Goal: Information Seeking & Learning: Learn about a topic

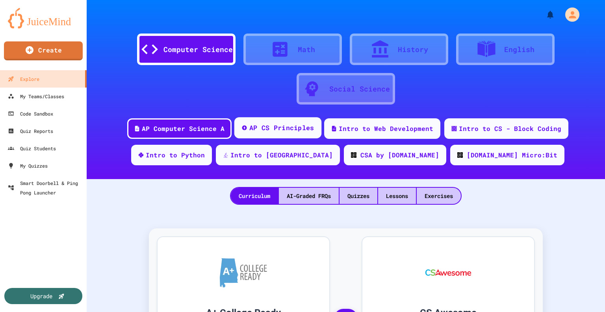
click at [273, 127] on div "AP CS Principles" at bounding box center [281, 128] width 65 height 10
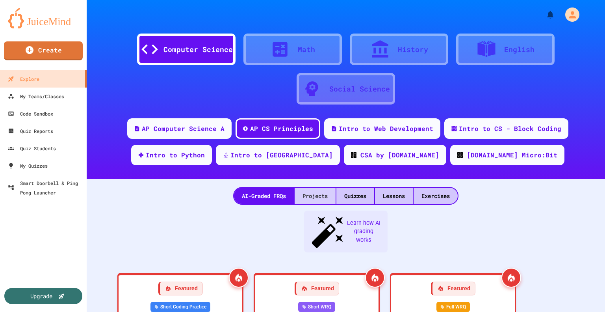
drag, startPoint x: 351, startPoint y: 194, endPoint x: 304, endPoint y: 199, distance: 47.1
click at [351, 194] on div "Quizzes" at bounding box center [355, 195] width 38 height 16
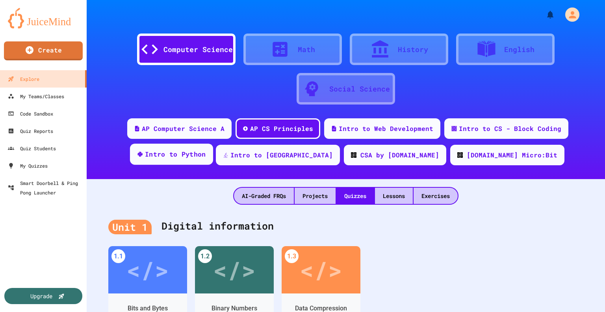
click at [206, 152] on div "Intro to Python" at bounding box center [175, 154] width 61 height 10
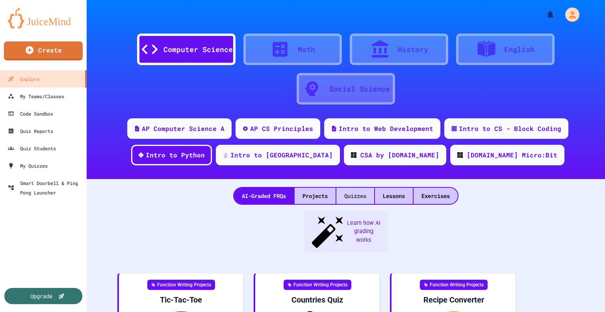
click at [347, 193] on div "Quizzes" at bounding box center [355, 195] width 38 height 16
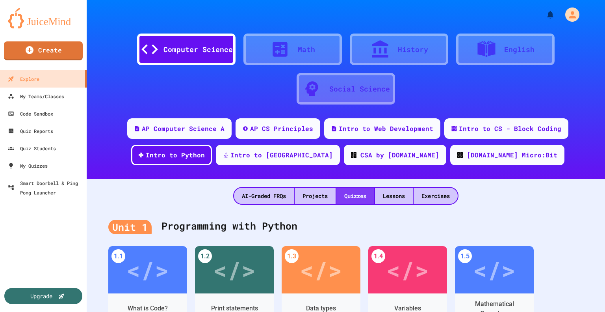
click at [347, 193] on div "Quizzes" at bounding box center [355, 195] width 38 height 16
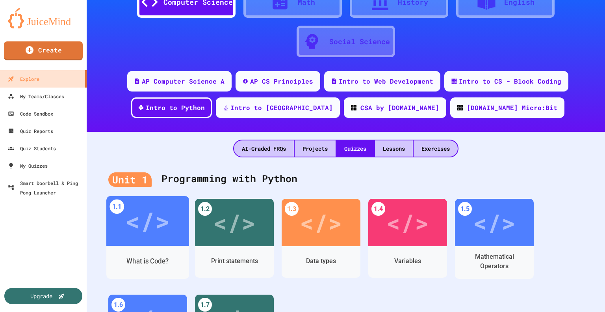
scroll to position [63, 0]
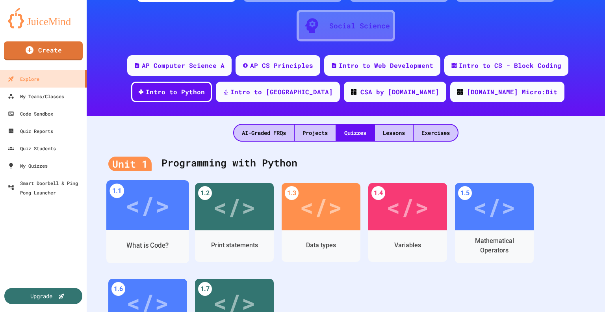
click at [132, 205] on div "</>" at bounding box center [147, 204] width 45 height 37
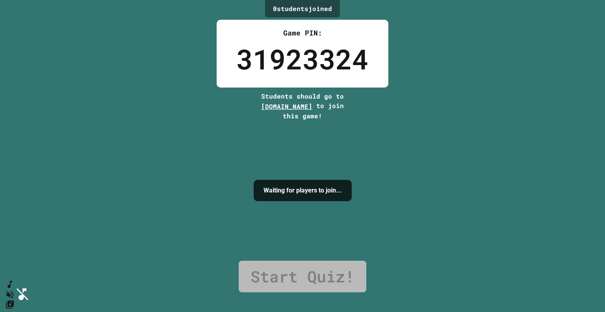
click at [406, 161] on div "0 student s joined Game PIN: 31923324 Students should go to [DOMAIN_NAME] to jo…" at bounding box center [302, 156] width 605 height 312
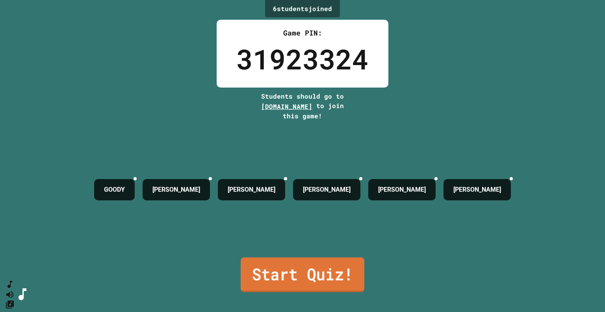
click at [288, 277] on link "Start Quiz!" at bounding box center [303, 274] width 124 height 35
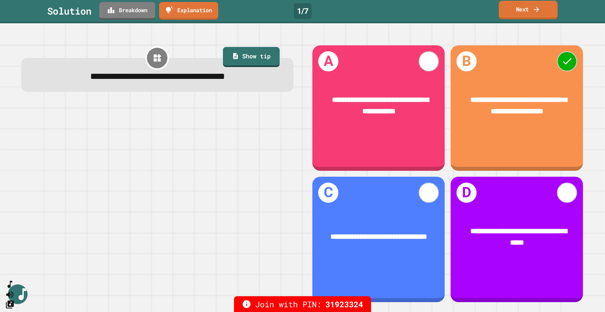
click at [521, 9] on link "Next" at bounding box center [528, 10] width 59 height 19
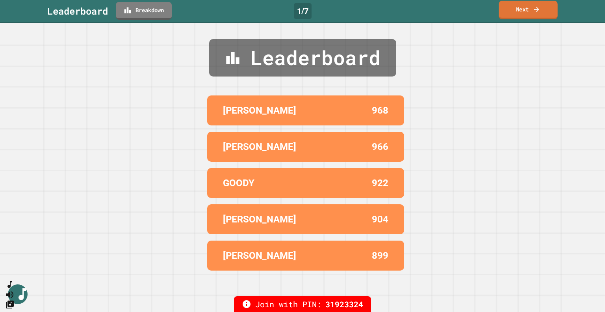
click at [522, 7] on link "Next" at bounding box center [528, 10] width 59 height 19
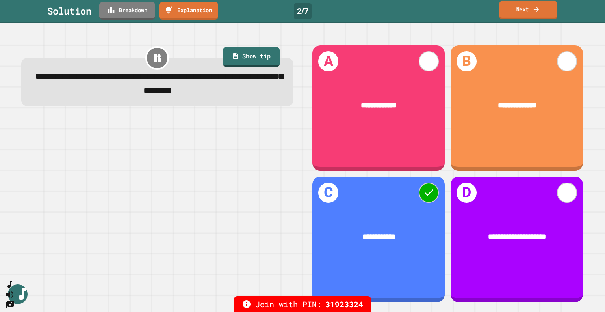
click at [521, 7] on link "Next" at bounding box center [528, 10] width 58 height 19
click at [521, 7] on div "Next" at bounding box center [528, 11] width 28 height 9
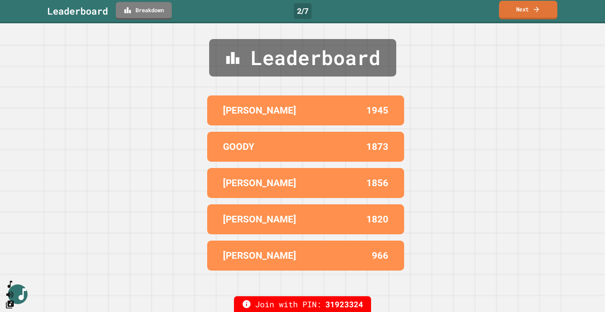
click at [521, 7] on link "Next" at bounding box center [528, 10] width 58 height 19
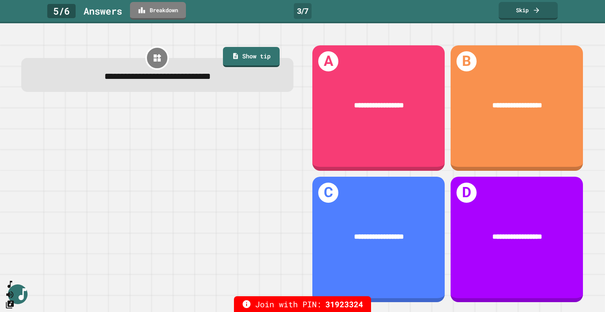
click at [274, 138] on div at bounding box center [157, 203] width 272 height 199
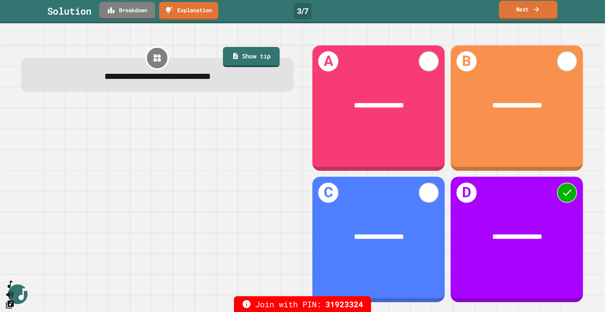
click at [518, 7] on link "Next" at bounding box center [528, 10] width 58 height 19
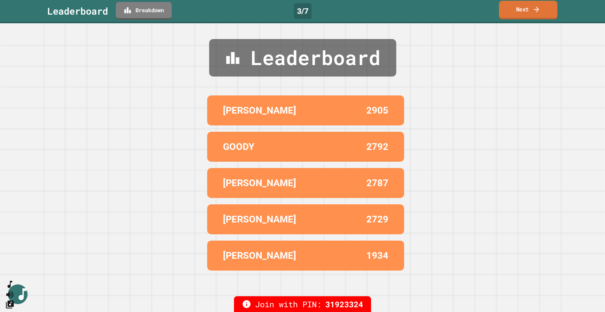
click at [518, 7] on link "Next" at bounding box center [528, 10] width 58 height 19
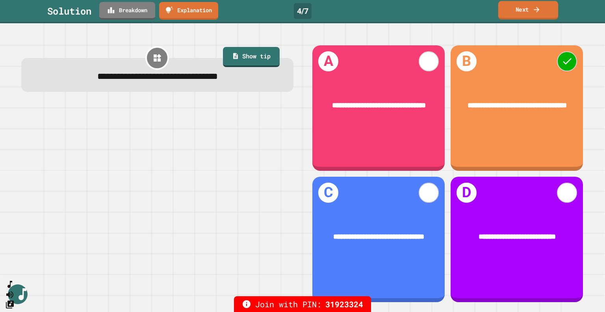
click at [521, 2] on link "Next" at bounding box center [528, 10] width 60 height 19
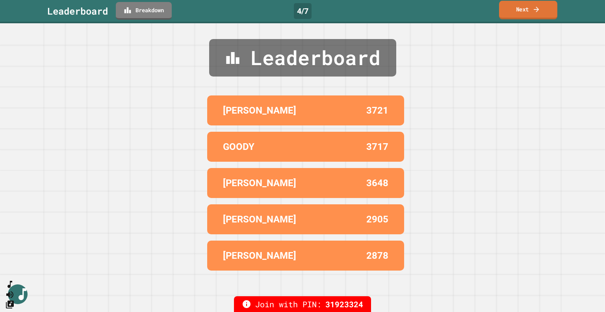
click at [521, 6] on link "Next" at bounding box center [528, 10] width 58 height 19
click at [521, 6] on link "Next" at bounding box center [528, 10] width 59 height 17
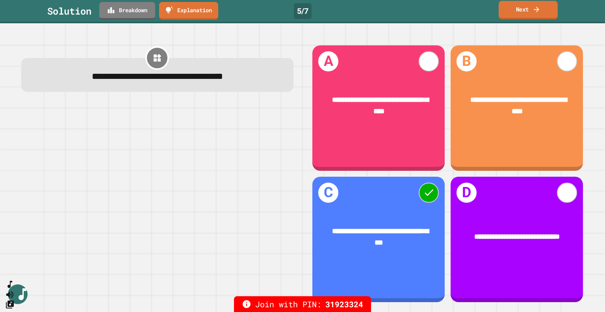
click at [523, 6] on link "Next" at bounding box center [528, 10] width 59 height 19
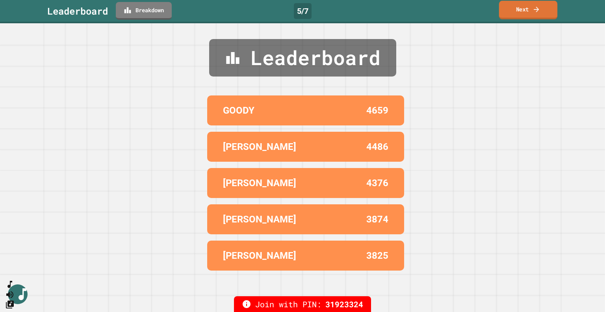
click at [521, 10] on link "Next" at bounding box center [528, 10] width 58 height 19
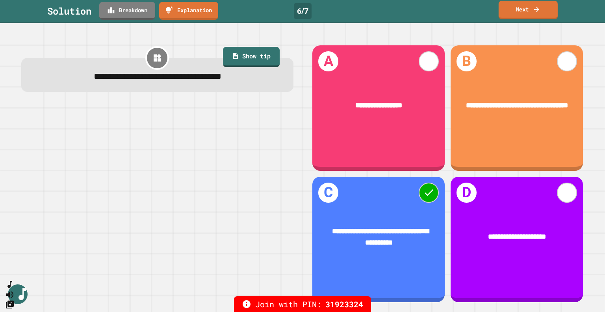
click at [516, 13] on link "Next" at bounding box center [528, 10] width 59 height 19
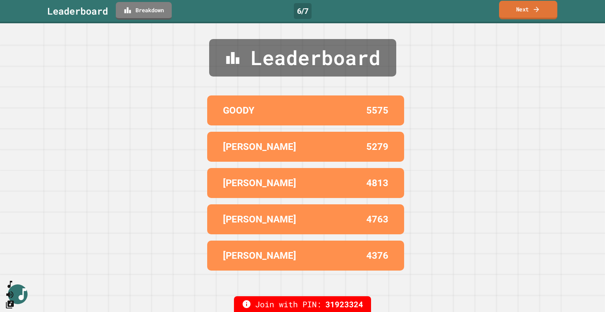
click at [513, 10] on link "Next" at bounding box center [528, 10] width 58 height 19
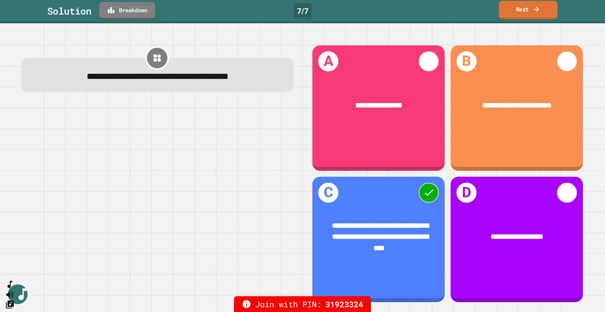
click at [534, 8] on icon at bounding box center [536, 9] width 8 height 8
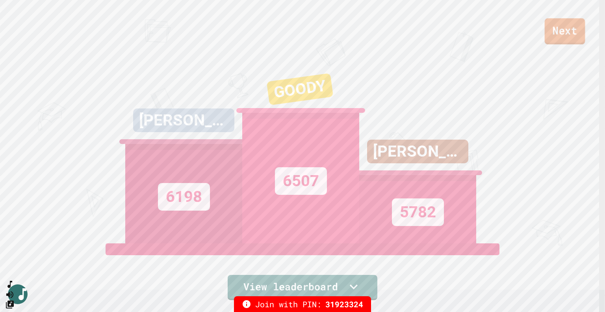
click at [570, 26] on link "Next" at bounding box center [565, 31] width 41 height 26
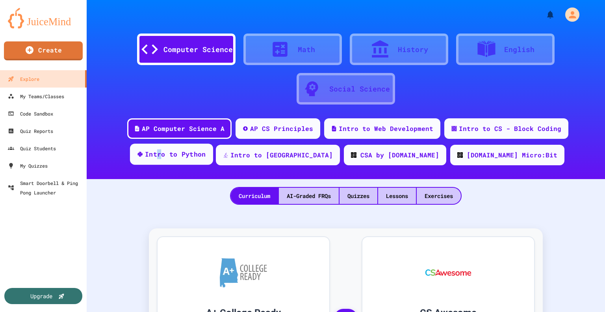
click at [206, 154] on div "Intro to Python" at bounding box center [175, 154] width 61 height 10
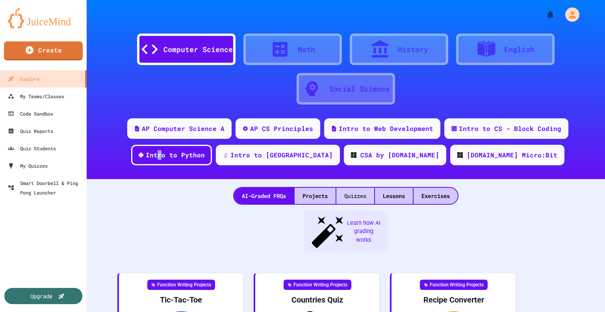
click at [350, 193] on div "Quizzes" at bounding box center [355, 195] width 38 height 16
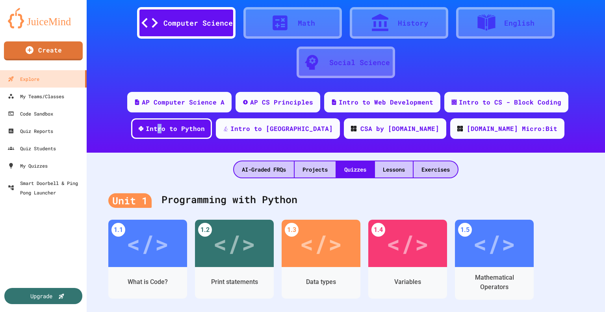
scroll to position [79, 0]
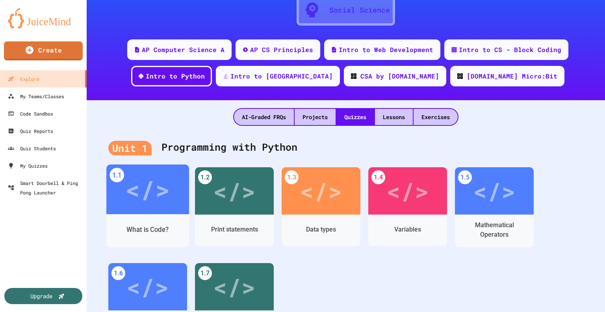
click at [162, 201] on div "</>" at bounding box center [147, 189] width 45 height 37
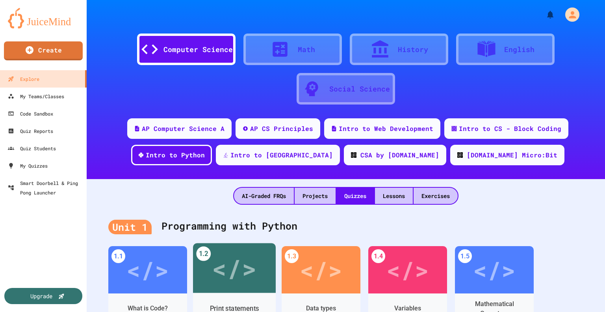
click at [238, 262] on div "</>" at bounding box center [234, 267] width 45 height 37
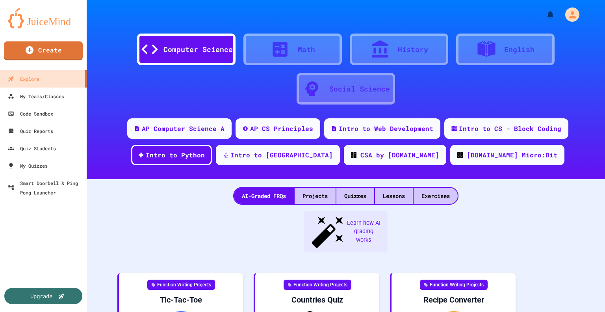
drag, startPoint x: 164, startPoint y: 182, endPoint x: 169, endPoint y: 182, distance: 4.8
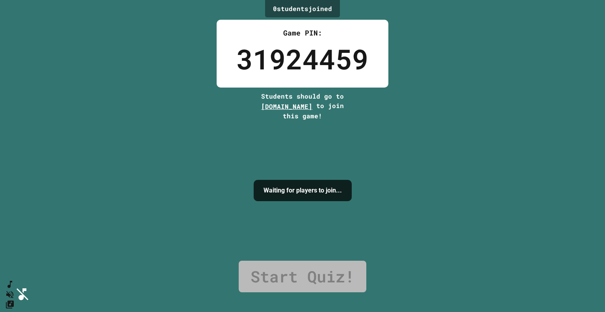
drag, startPoint x: 297, startPoint y: 210, endPoint x: 304, endPoint y: 210, distance: 7.5
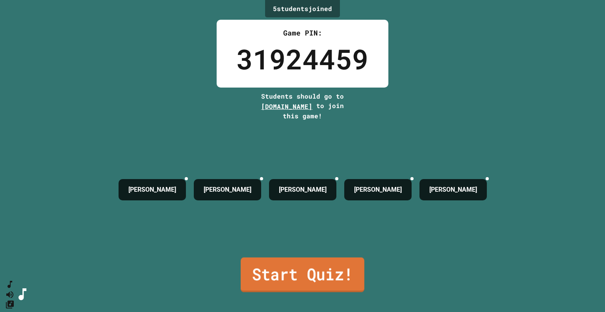
click at [277, 263] on link "Start Quiz!" at bounding box center [303, 274] width 124 height 35
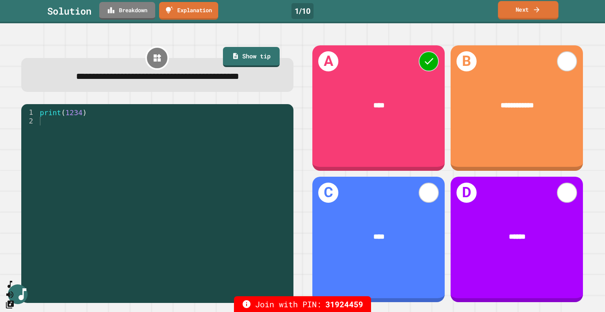
click at [512, 12] on link "Next" at bounding box center [528, 10] width 61 height 19
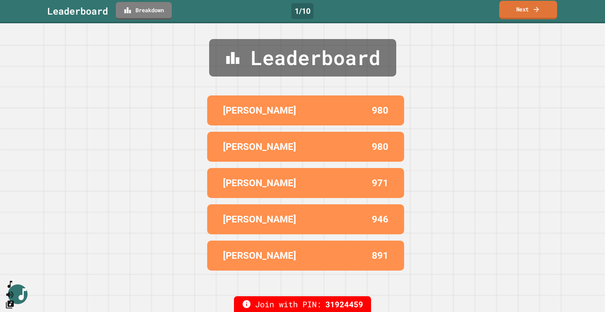
click at [512, 12] on link "Next" at bounding box center [528, 10] width 58 height 19
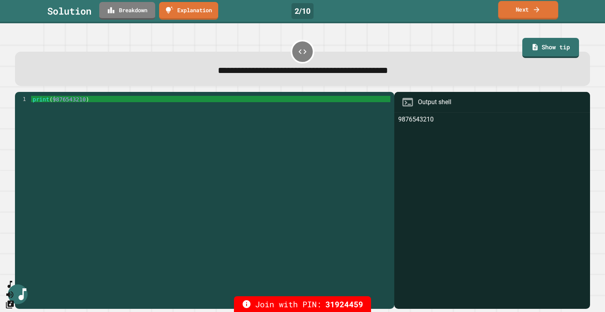
click at [520, 10] on link "Next" at bounding box center [528, 10] width 60 height 19
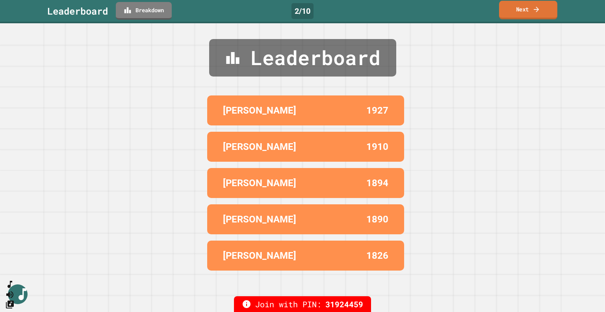
drag, startPoint x: 525, startPoint y: 4, endPoint x: 531, endPoint y: -5, distance: 10.9
click at [531, 0] on html "We are updating our servers at 7PM EST [DATE]. [PERSON_NAME] should continue to…" at bounding box center [302, 156] width 605 height 312
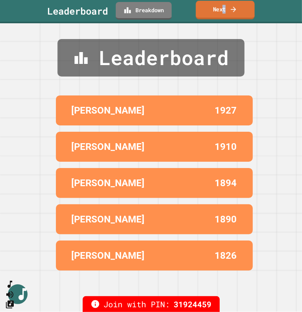
click at [225, 11] on link "Next" at bounding box center [225, 10] width 59 height 19
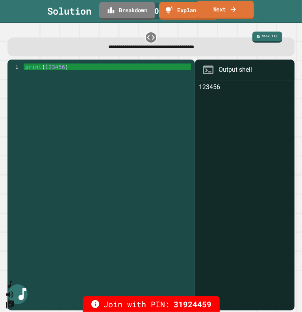
click at [223, 11] on link "Next" at bounding box center [226, 10] width 58 height 19
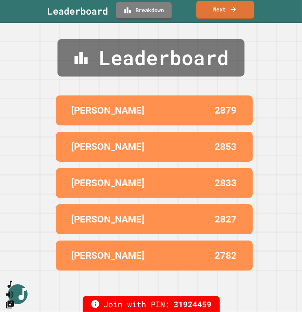
click at [210, 10] on link "Next" at bounding box center [225, 10] width 58 height 19
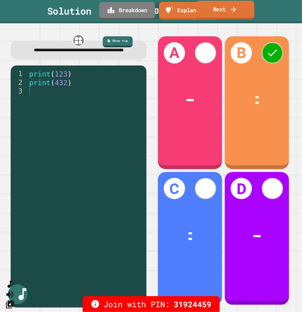
click at [223, 15] on link "Next" at bounding box center [225, 10] width 58 height 19
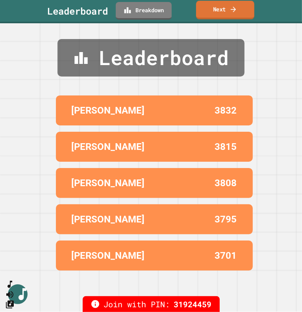
click at [223, 9] on link "Next" at bounding box center [225, 10] width 58 height 19
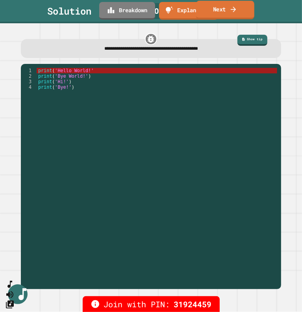
click at [228, 7] on link "Next" at bounding box center [225, 10] width 58 height 19
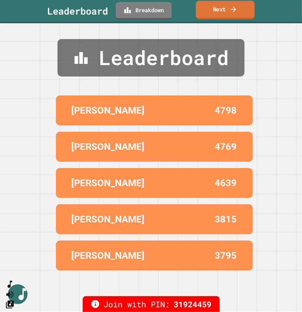
click at [219, 9] on link "Next" at bounding box center [225, 10] width 59 height 19
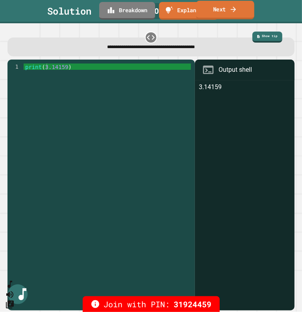
click at [223, 6] on link "Next" at bounding box center [225, 10] width 58 height 19
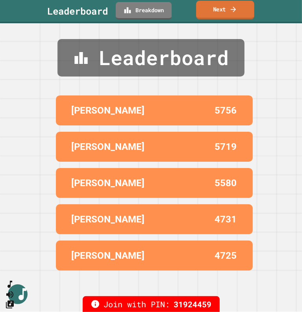
click at [225, 12] on link "Next" at bounding box center [225, 10] width 58 height 19
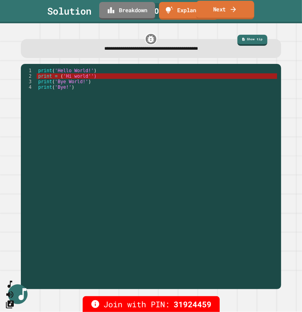
click at [222, 9] on link "Next" at bounding box center [225, 10] width 58 height 19
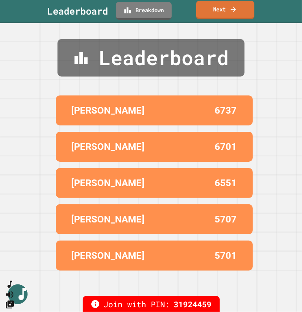
click at [225, 9] on link "Next" at bounding box center [225, 10] width 58 height 19
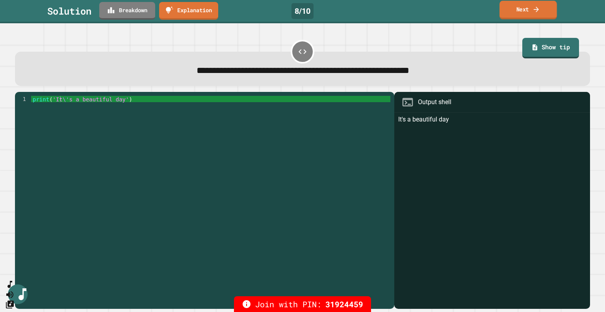
click at [527, 6] on link "Next" at bounding box center [528, 10] width 58 height 19
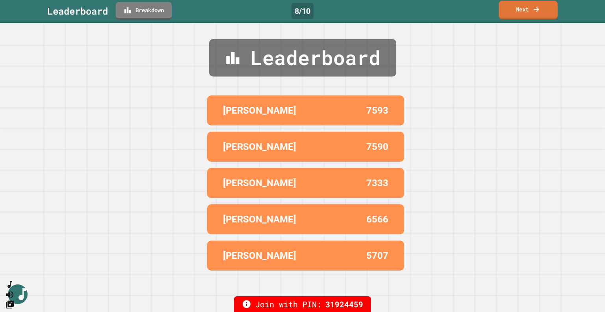
click at [522, 9] on link "Next" at bounding box center [528, 10] width 59 height 19
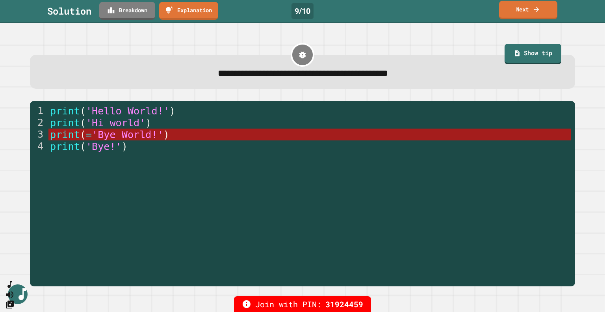
click at [527, 16] on link "Next" at bounding box center [528, 10] width 58 height 19
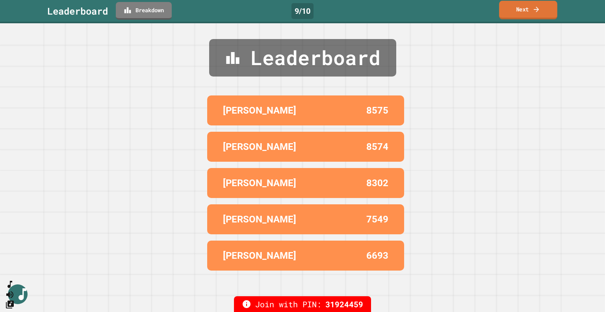
click at [529, 5] on link "Next" at bounding box center [528, 10] width 58 height 19
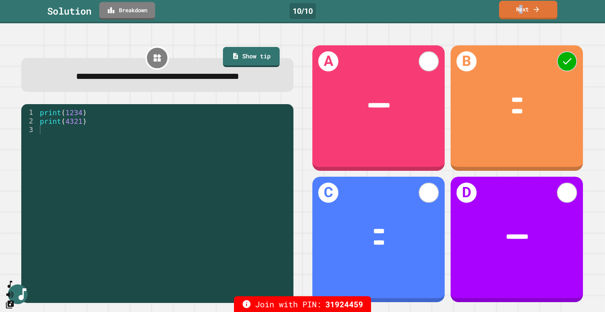
click at [521, 7] on link "Next" at bounding box center [528, 10] width 58 height 19
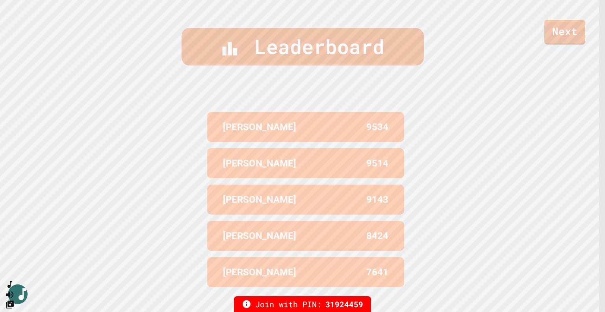
scroll to position [328, 0]
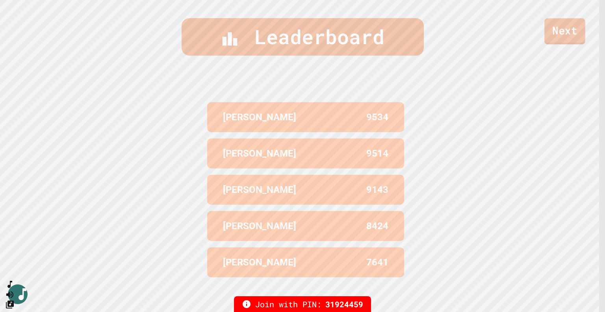
click at [567, 36] on link "Next" at bounding box center [564, 31] width 41 height 26
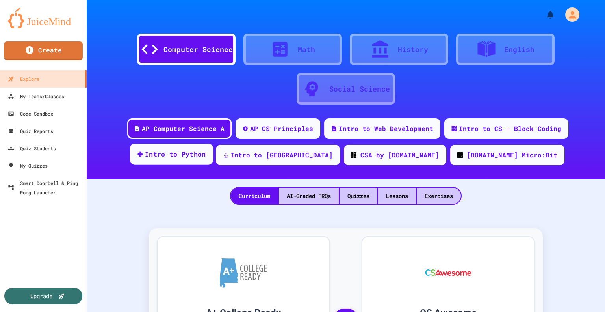
click at [206, 156] on div "Intro to Python" at bounding box center [175, 154] width 61 height 10
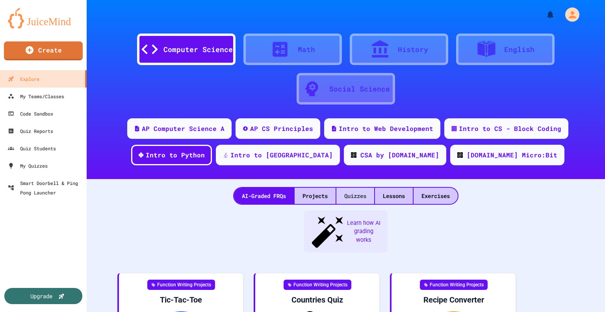
click at [358, 190] on div "Quizzes" at bounding box center [355, 195] width 38 height 16
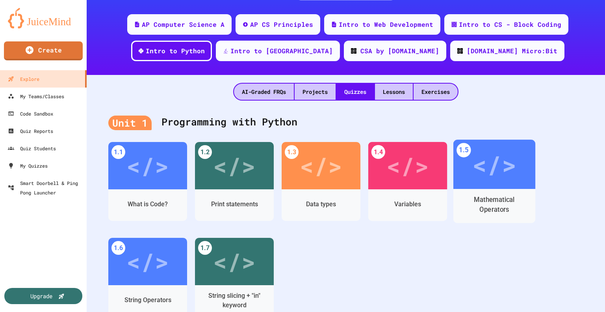
scroll to position [118, 0]
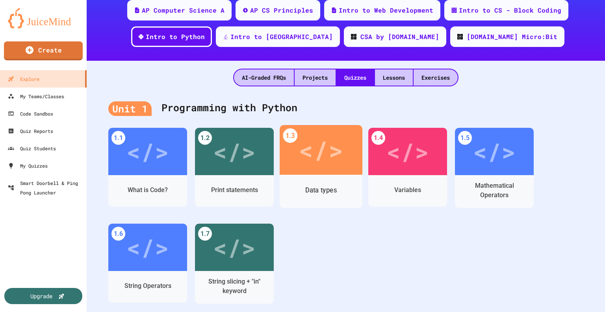
click at [333, 157] on div "</>" at bounding box center [321, 149] width 45 height 37
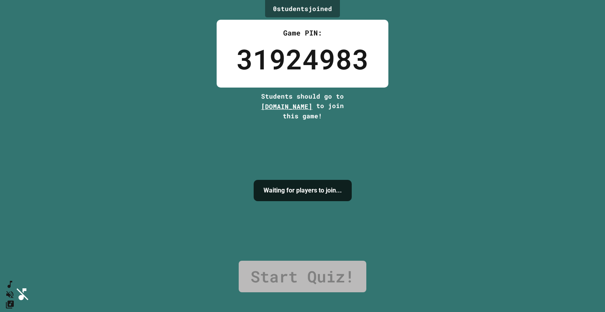
drag, startPoint x: 317, startPoint y: 215, endPoint x: 345, endPoint y: 190, distance: 37.6
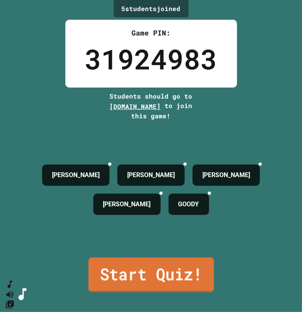
click at [151, 268] on link "Start Quiz!" at bounding box center [151, 274] width 126 height 35
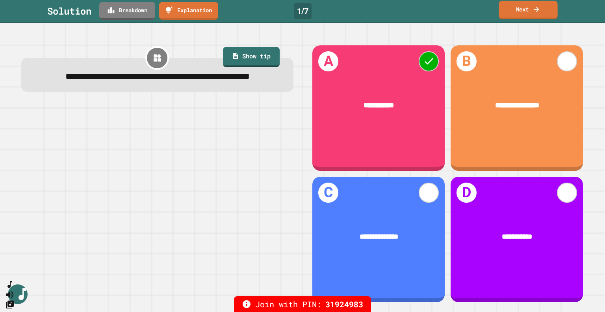
click at [521, 9] on link "Next" at bounding box center [528, 10] width 59 height 19
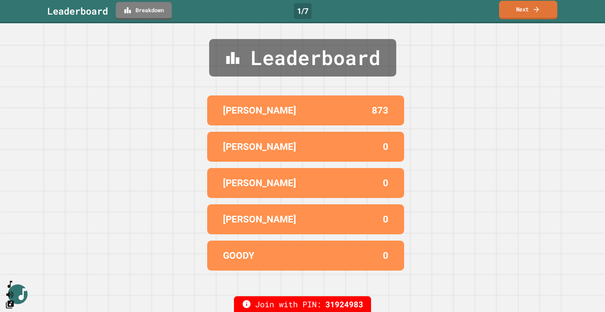
click at [521, 4] on link "Next" at bounding box center [528, 10] width 58 height 19
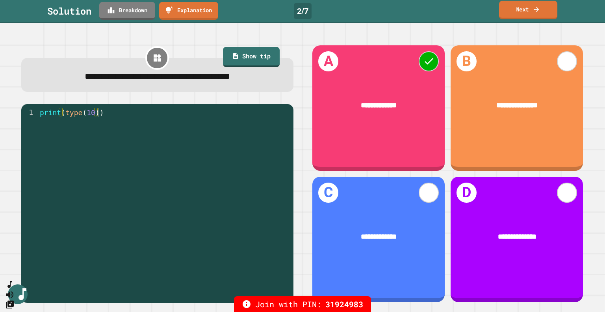
click at [522, 11] on link "Next" at bounding box center [528, 10] width 58 height 19
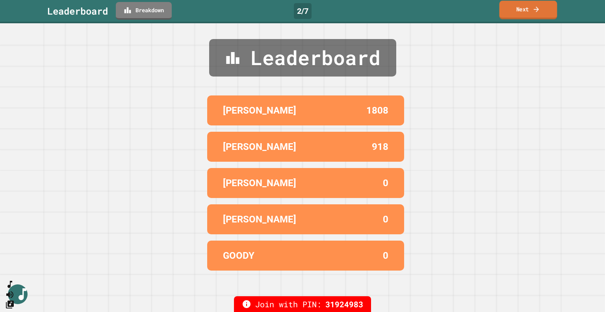
click at [511, 7] on link "Next" at bounding box center [528, 10] width 58 height 19
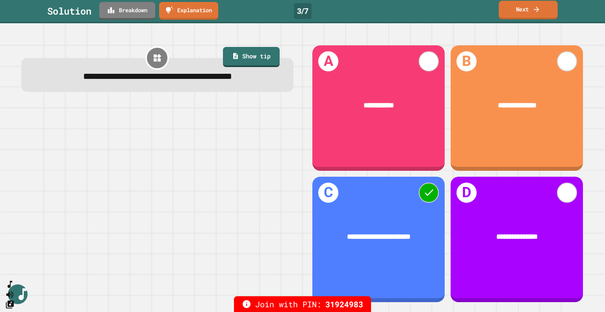
click at [521, 10] on link "Next" at bounding box center [528, 10] width 59 height 19
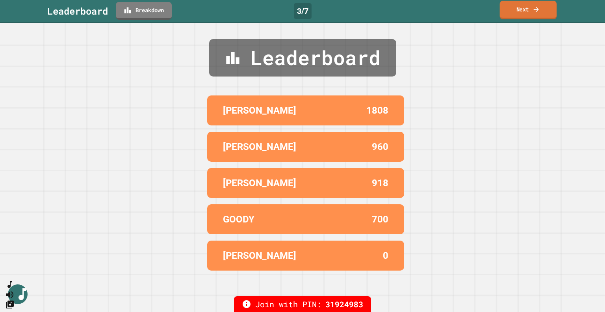
click at [517, 12] on link "Next" at bounding box center [528, 10] width 57 height 19
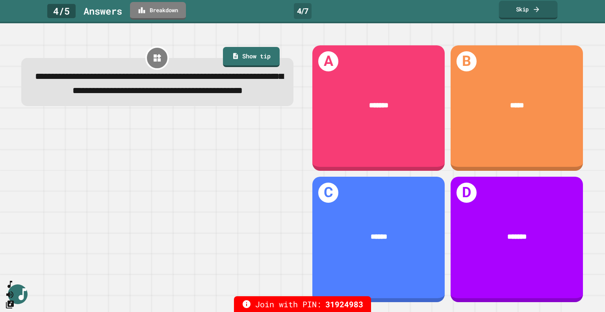
click at [529, 7] on link "Skip" at bounding box center [528, 10] width 59 height 19
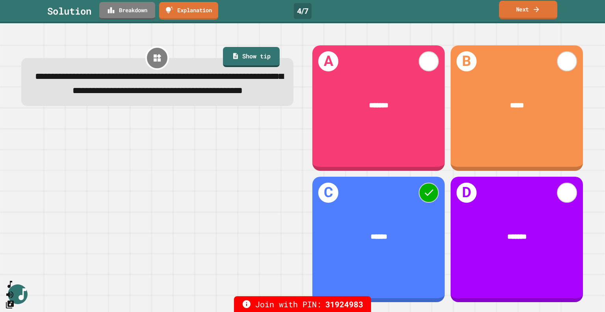
click at [525, 8] on link "Next" at bounding box center [528, 10] width 58 height 19
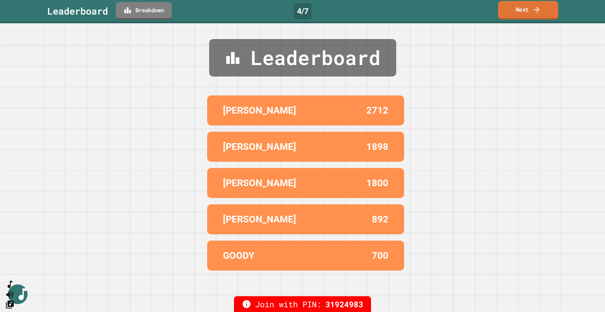
click at [520, 10] on link "Next" at bounding box center [528, 10] width 60 height 19
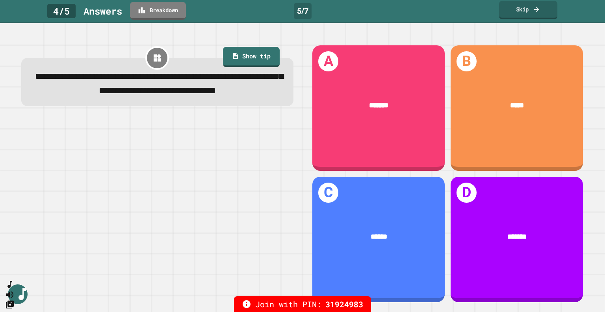
click at [528, 11] on link "Skip" at bounding box center [528, 10] width 58 height 19
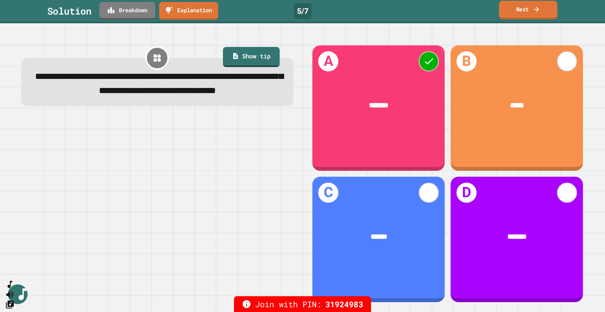
click at [526, 10] on link "Next" at bounding box center [528, 10] width 58 height 19
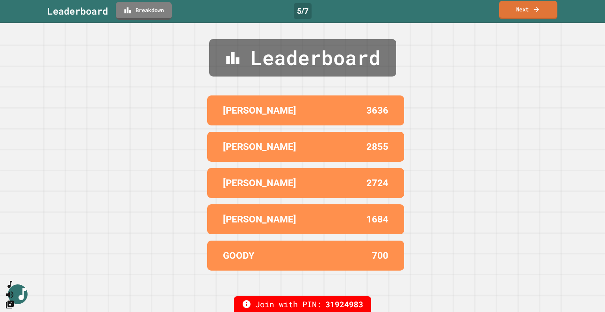
click at [520, 11] on link "Next" at bounding box center [528, 10] width 58 height 19
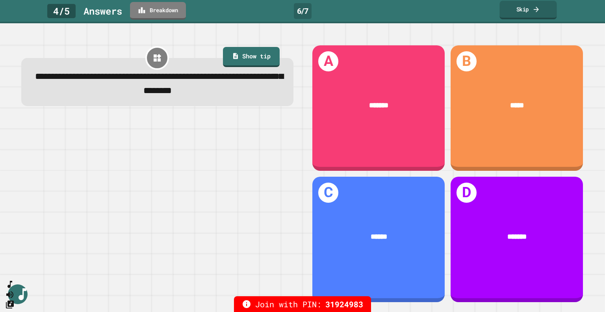
click at [529, 11] on link "Skip" at bounding box center [527, 10] width 57 height 19
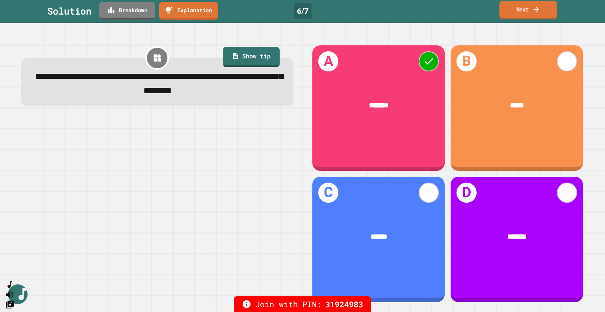
click at [529, 11] on link "Next" at bounding box center [528, 10] width 58 height 19
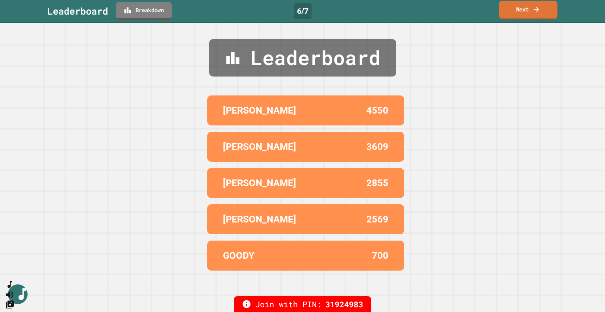
click at [519, 12] on link "Next" at bounding box center [528, 10] width 59 height 19
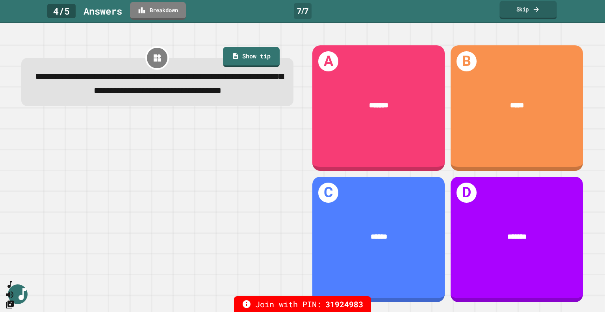
click at [517, 11] on link "Skip" at bounding box center [527, 10] width 57 height 19
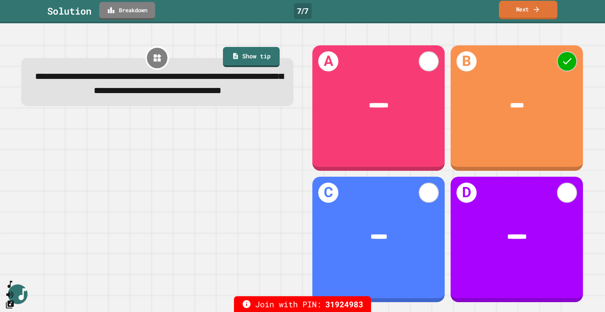
click at [519, 11] on link "Next" at bounding box center [528, 10] width 58 height 19
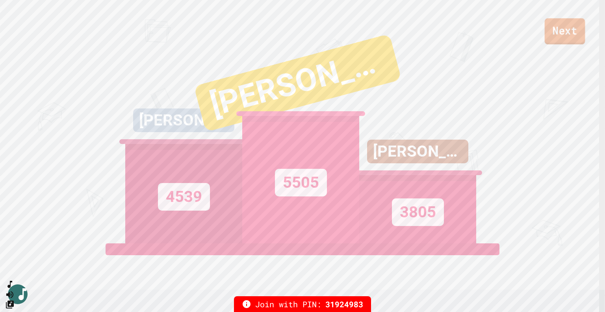
click at [559, 30] on link "Next" at bounding box center [565, 31] width 41 height 26
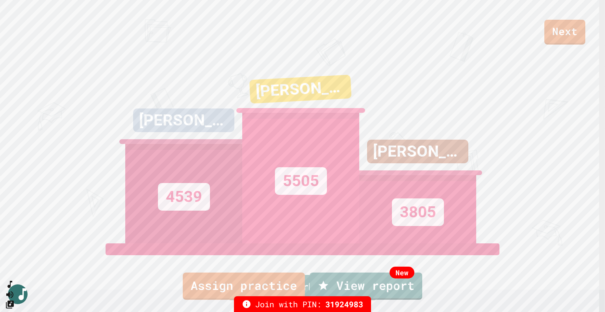
drag, startPoint x: 310, startPoint y: 232, endPoint x: 324, endPoint y: 206, distance: 29.8
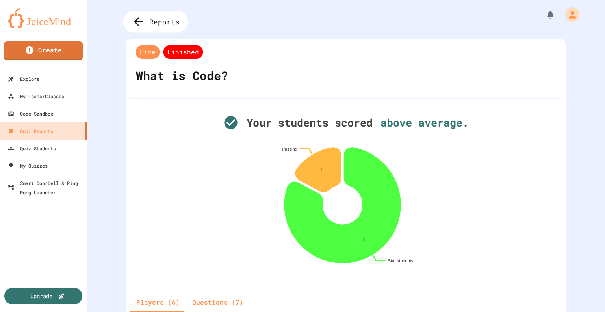
click at [161, 20] on span "Reports" at bounding box center [164, 22] width 30 height 10
